Goal: Task Accomplishment & Management: Use online tool/utility

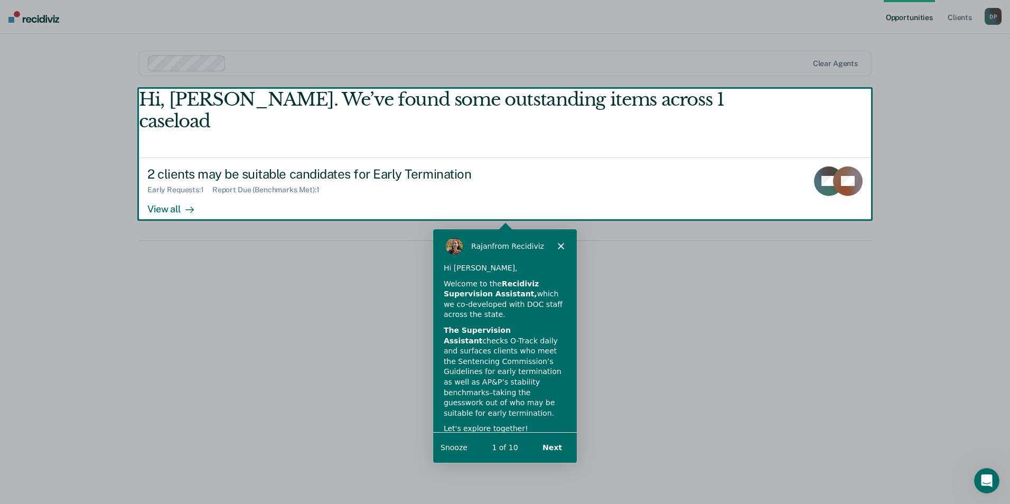
click at [831, 163] on div "Product tour overlay" at bounding box center [505, 252] width 1010 height 504
click at [163, 186] on div "Product tour overlay" at bounding box center [505, 252] width 1010 height 504
click at [221, 155] on div "Product tour overlay" at bounding box center [505, 252] width 1010 height 504
drag, startPoint x: 178, startPoint y: 184, endPoint x: 164, endPoint y: 189, distance: 15.0
click at [177, 184] on div "Product tour overlay" at bounding box center [505, 252] width 1010 height 504
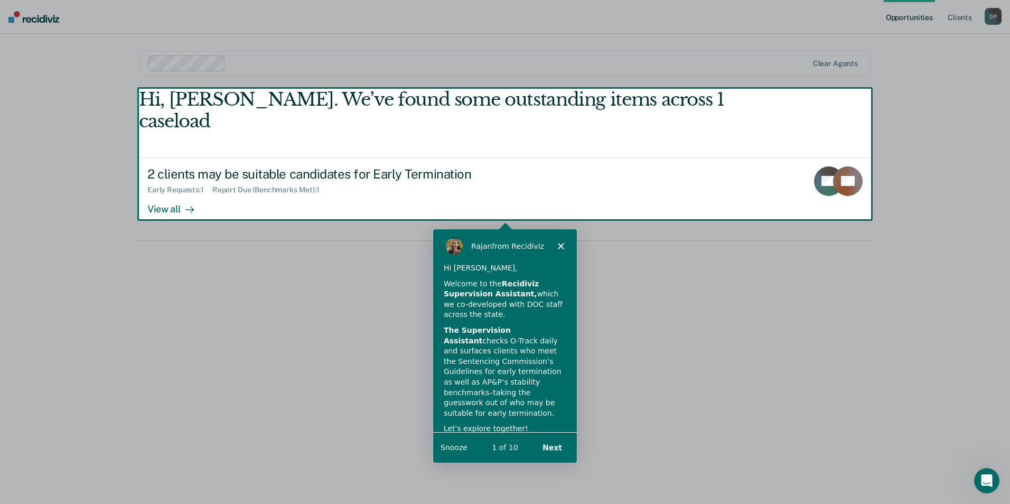
click at [164, 189] on div "Product tour overlay" at bounding box center [505, 252] width 1010 height 504
click at [199, 185] on div "Product tour overlay" at bounding box center [505, 252] width 1010 height 504
click at [556, 243] on div "[PERSON_NAME] from Recidiviz" at bounding box center [505, 245] width 144 height 34
click at [561, 246] on polygon "Close" at bounding box center [560, 245] width 6 height 6
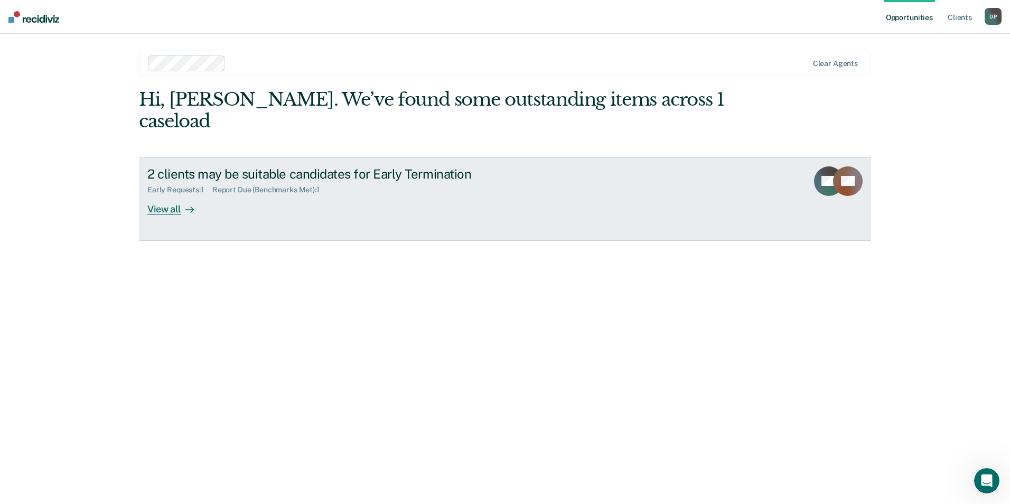
click at [173, 194] on div "View all" at bounding box center [176, 204] width 59 height 21
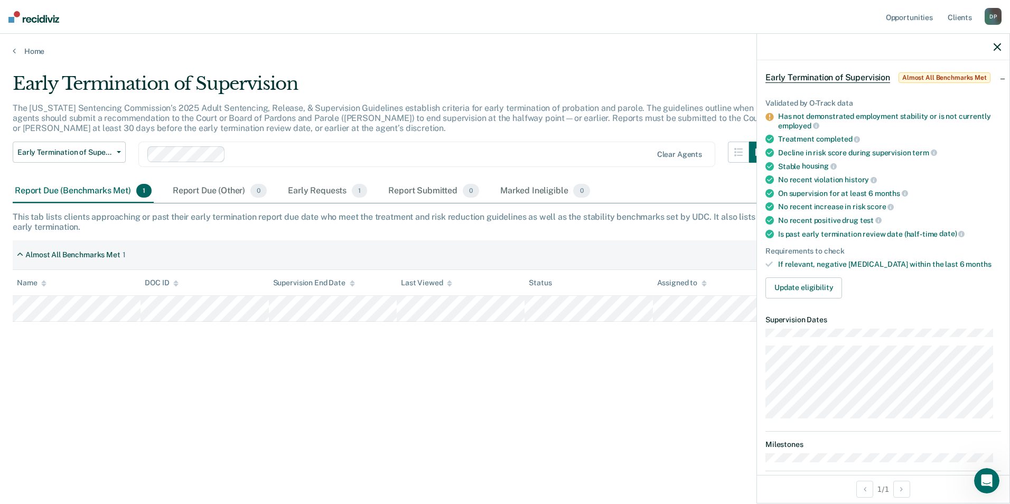
scroll to position [106, 0]
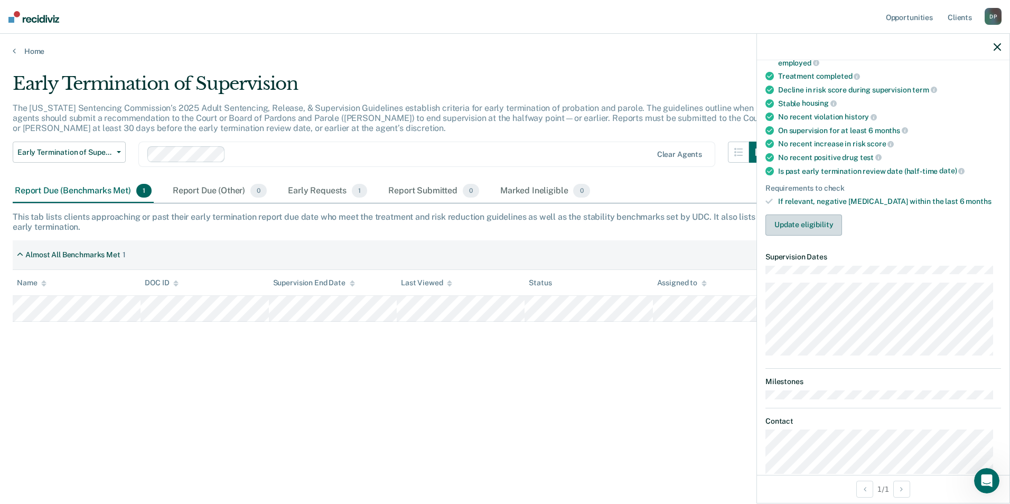
click at [804, 227] on button "Update eligibility" at bounding box center [803, 224] width 77 height 21
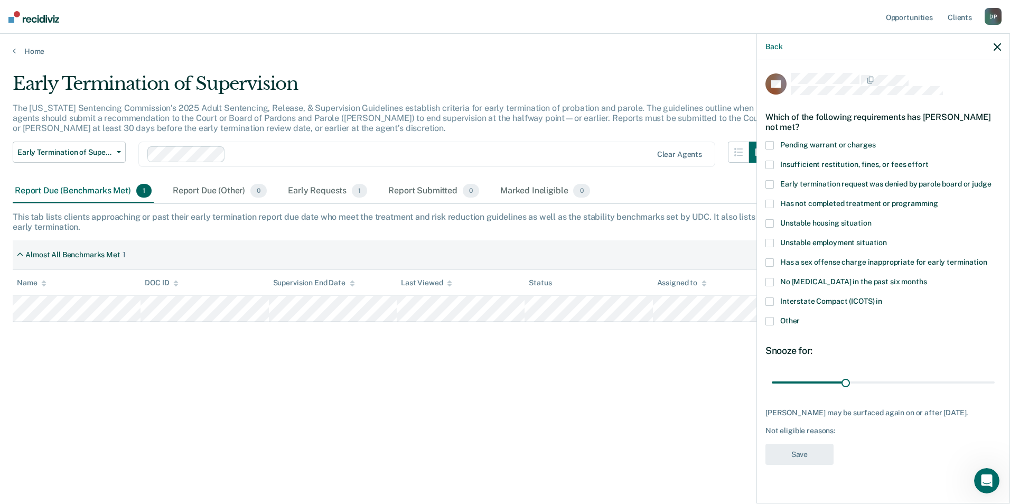
click at [771, 163] on span at bounding box center [769, 165] width 8 height 8
click at [767, 180] on span at bounding box center [769, 184] width 8 height 8
click at [766, 298] on span at bounding box center [769, 301] width 8 height 8
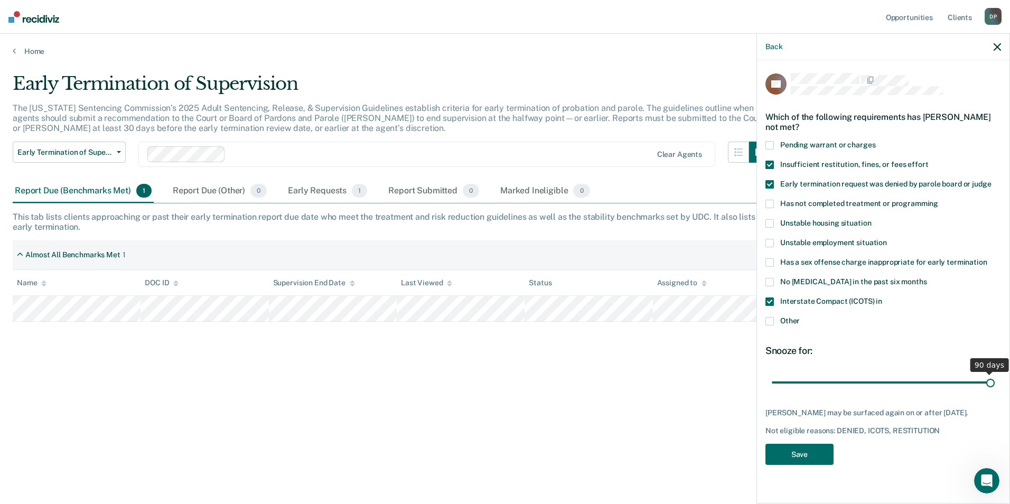
drag, startPoint x: 849, startPoint y: 380, endPoint x: 1002, endPoint y: 379, distance: 153.2
type input "90"
click at [995, 379] on input "range" at bounding box center [883, 382] width 223 height 18
click at [802, 459] on button "Save" at bounding box center [799, 455] width 68 height 22
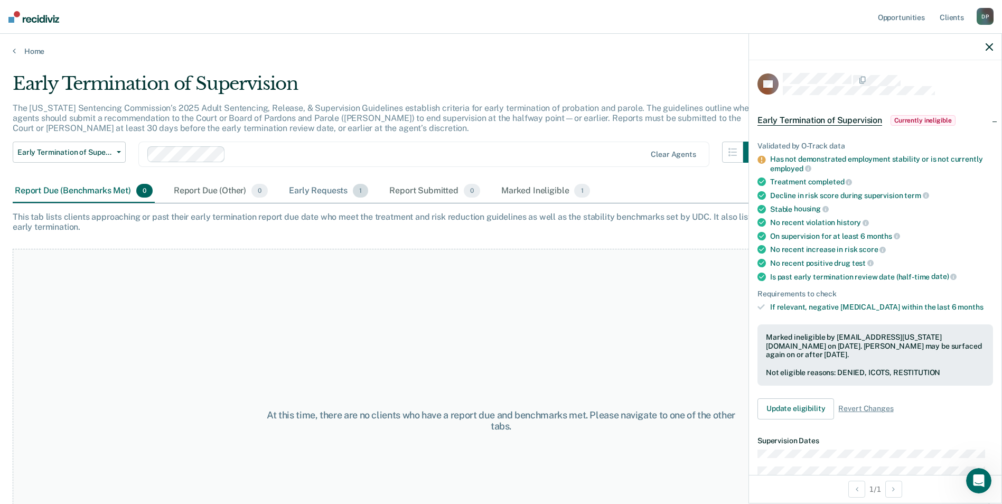
click at [318, 189] on div "Early Requests 1" at bounding box center [328, 191] width 83 height 23
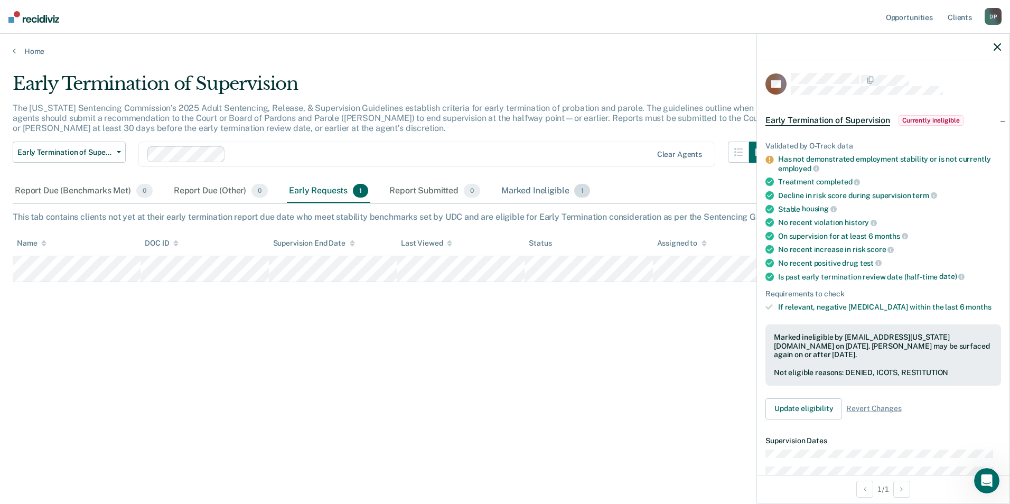
click at [523, 190] on div "Marked Ineligible 1" at bounding box center [545, 191] width 93 height 23
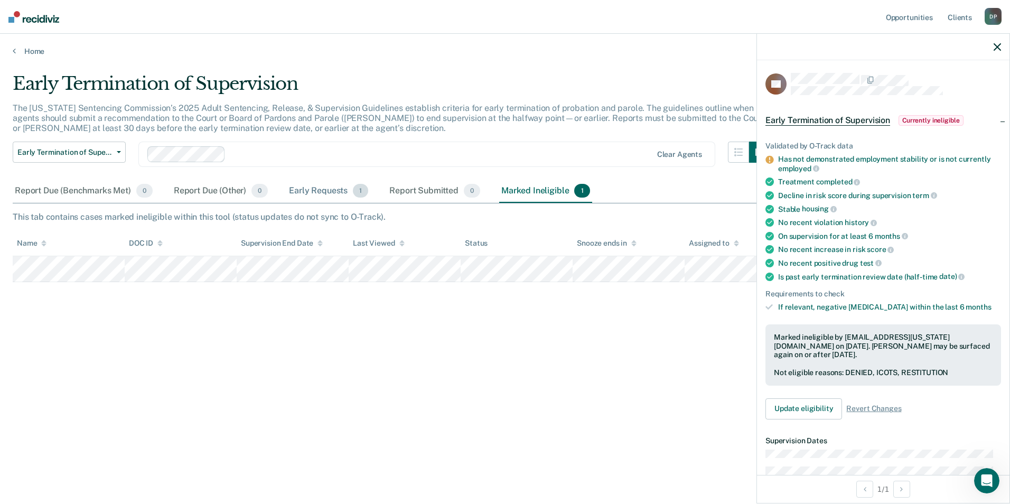
click at [310, 188] on div "Early Requests 1" at bounding box center [328, 191] width 83 height 23
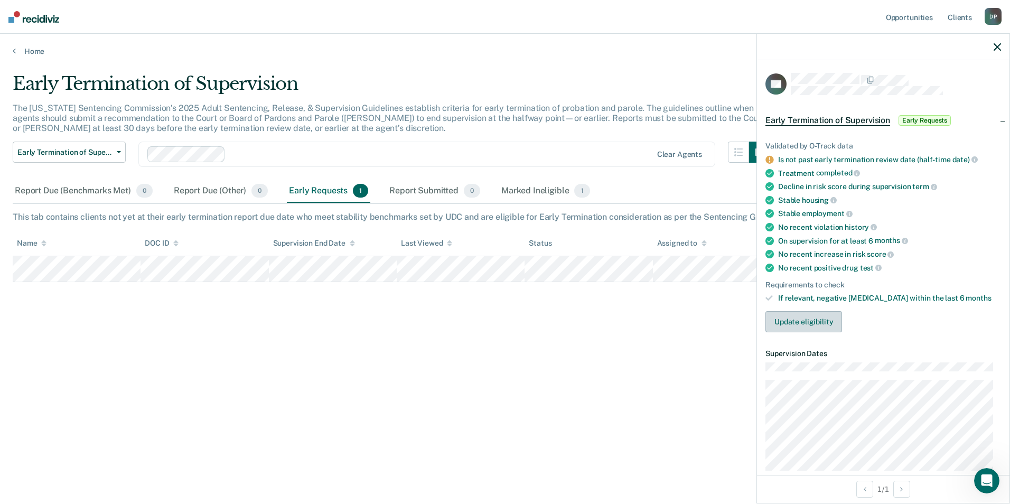
click at [808, 321] on button "Update eligibility" at bounding box center [803, 321] width 77 height 21
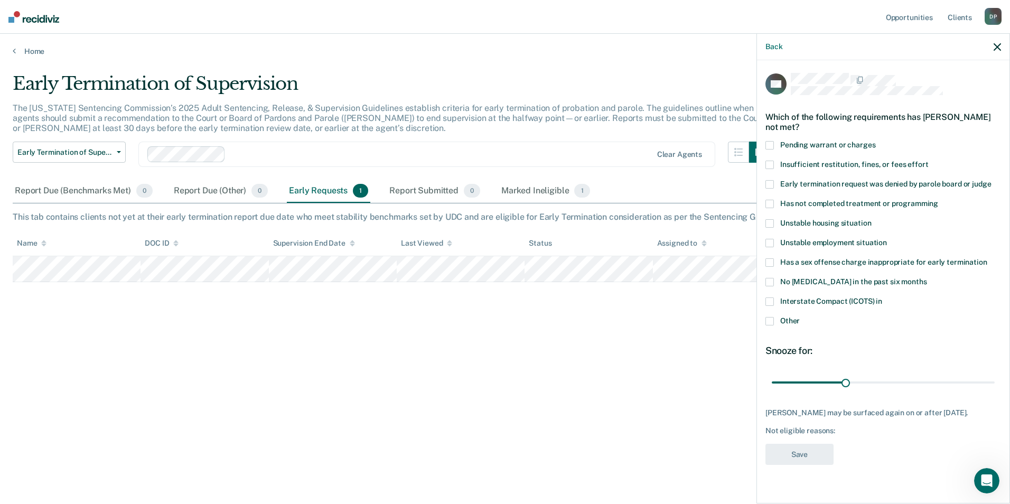
click at [768, 302] on span at bounding box center [769, 301] width 8 height 8
drag, startPoint x: 1011, startPoint y: 354, endPoint x: 981, endPoint y: 376, distance: 37.5
type input "90"
click at [995, 373] on input "range" at bounding box center [883, 382] width 223 height 18
click at [801, 452] on button "Save" at bounding box center [799, 455] width 68 height 22
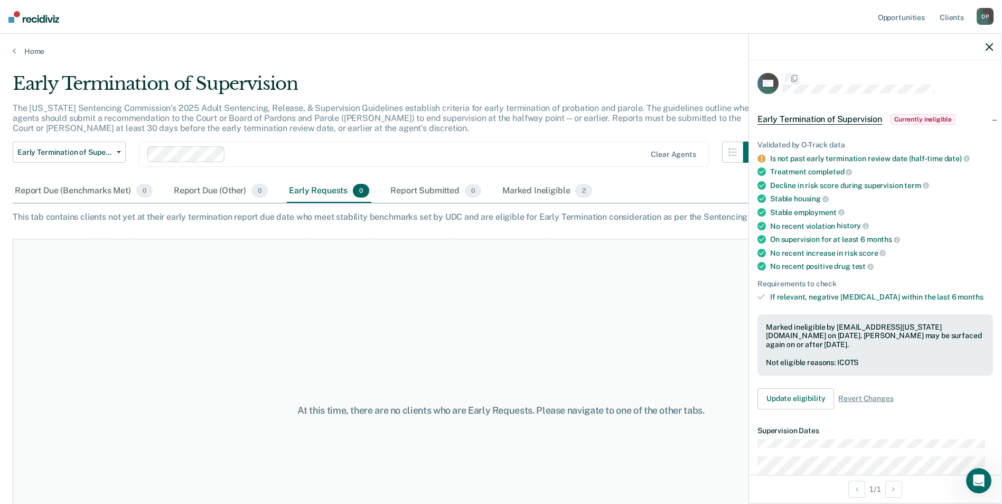
click at [567, 332] on div "At this time, there are no clients who are Early Requests. Please navigate to o…" at bounding box center [501, 410] width 977 height 343
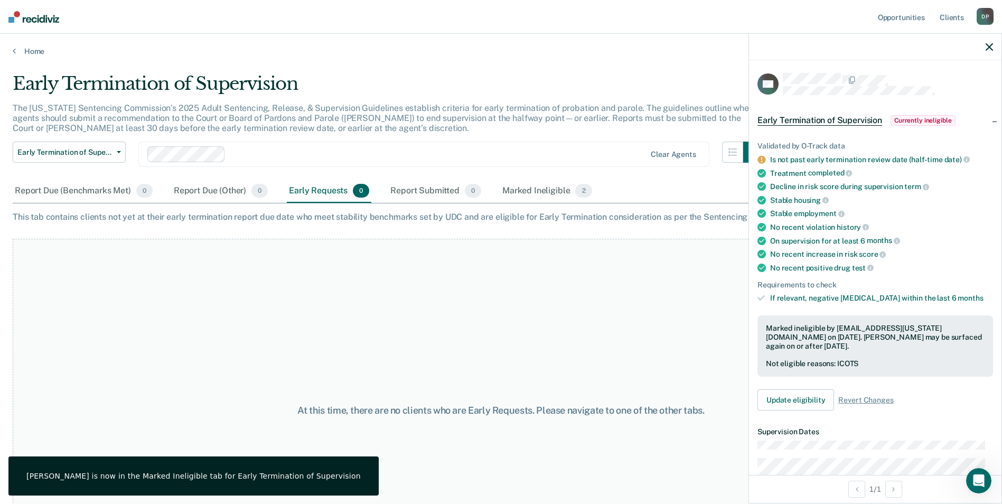
click at [992, 47] on icon "button" at bounding box center [989, 46] width 7 height 7
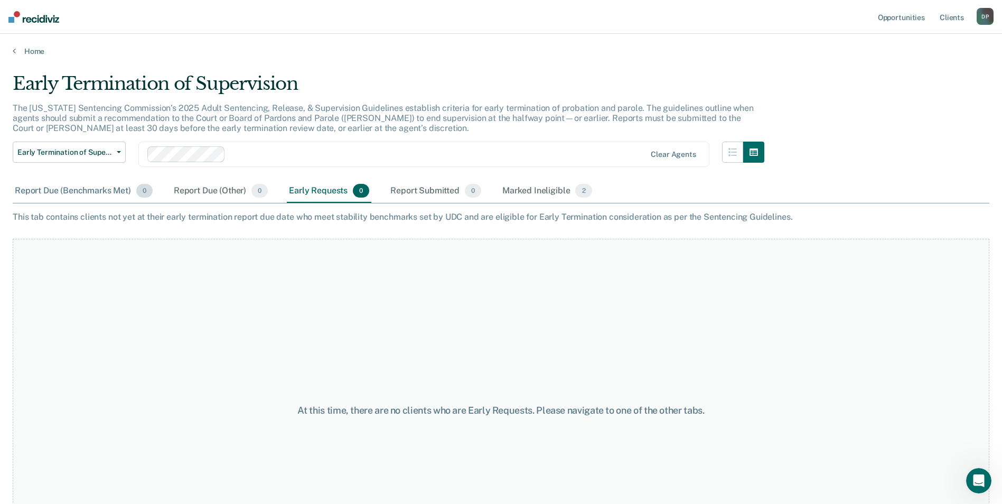
click at [85, 194] on div "Report Due (Benchmarks Met) 0" at bounding box center [84, 191] width 142 height 23
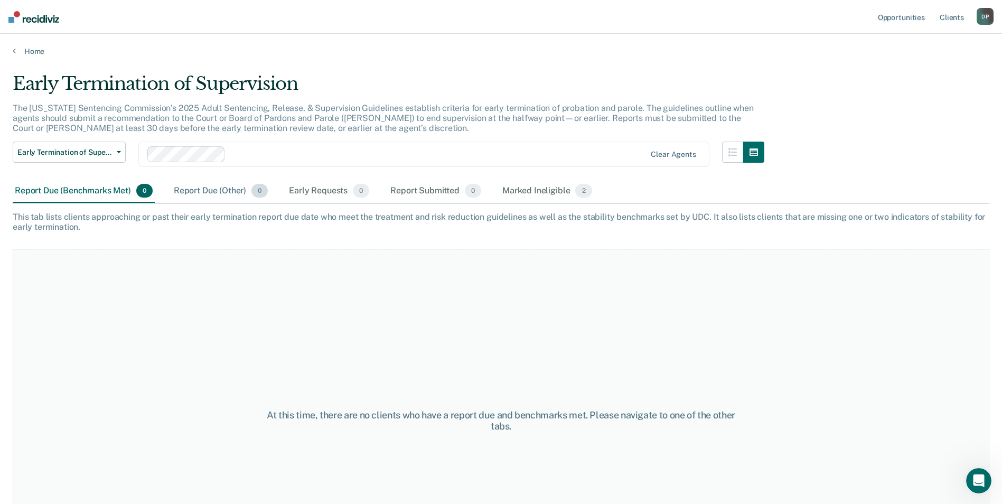
click at [189, 189] on div "Report Due (Other) 0" at bounding box center [221, 191] width 98 height 23
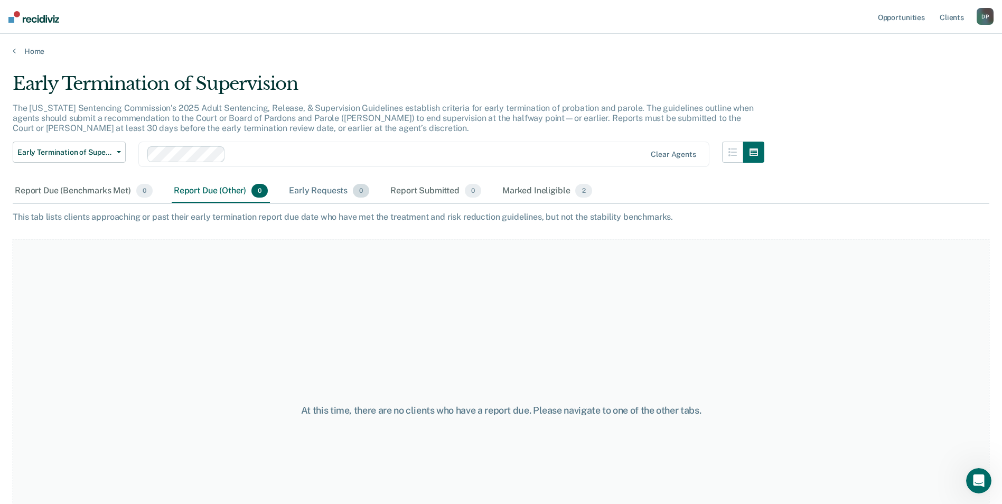
click at [318, 192] on div "Early Requests 0" at bounding box center [329, 191] width 85 height 23
click at [438, 192] on div "Report Submitted 0" at bounding box center [435, 191] width 95 height 23
click at [511, 189] on div "Marked Ineligible 2" at bounding box center [547, 191] width 94 height 23
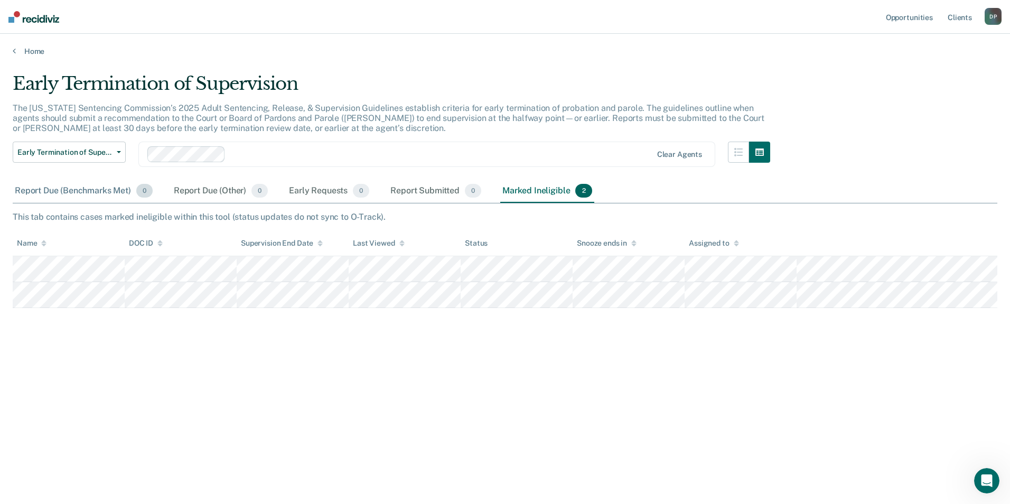
click at [83, 191] on div "Report Due (Benchmarks Met) 0" at bounding box center [84, 191] width 142 height 23
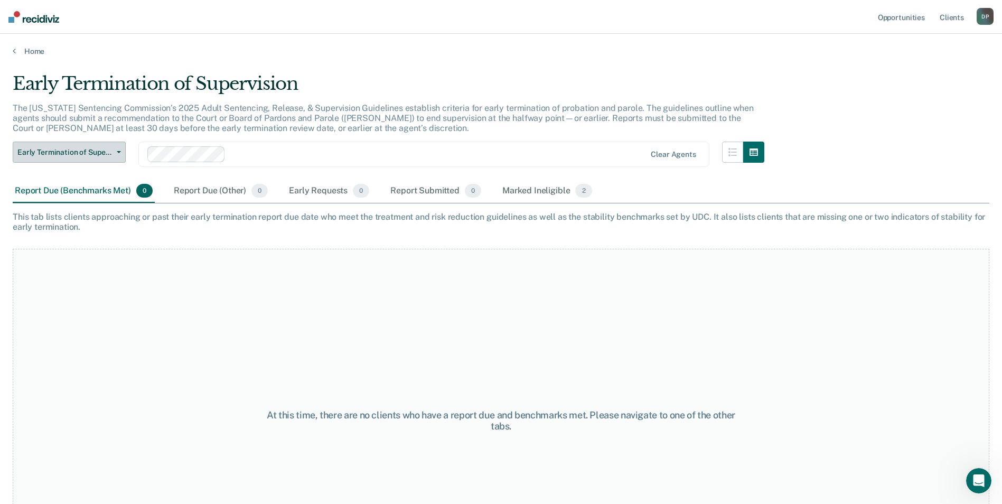
click at [120, 154] on button "Early Termination of Supervision" at bounding box center [69, 152] width 113 height 21
